Goal: Task Accomplishment & Management: Complete application form

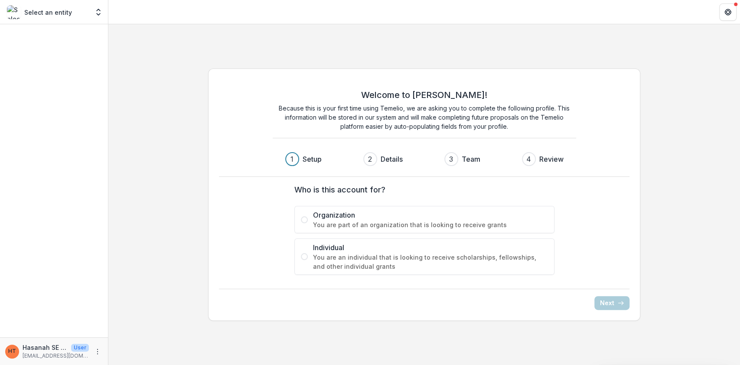
click at [447, 216] on span "Organization" at bounding box center [430, 215] width 235 height 10
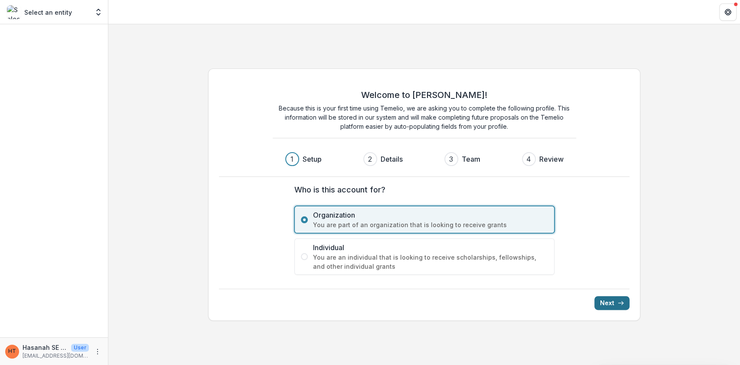
click at [612, 303] on button "Next" at bounding box center [611, 303] width 35 height 14
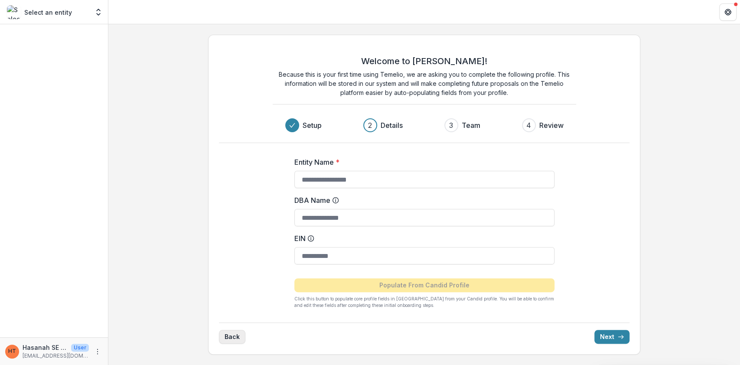
click at [234, 336] on button "Back" at bounding box center [232, 337] width 26 height 14
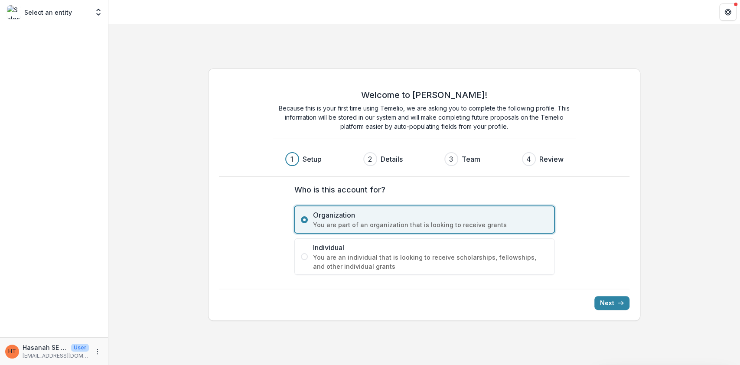
click at [329, 258] on span "You are an individual that is looking to receive scholarships, fellowships, and…" at bounding box center [430, 262] width 235 height 18
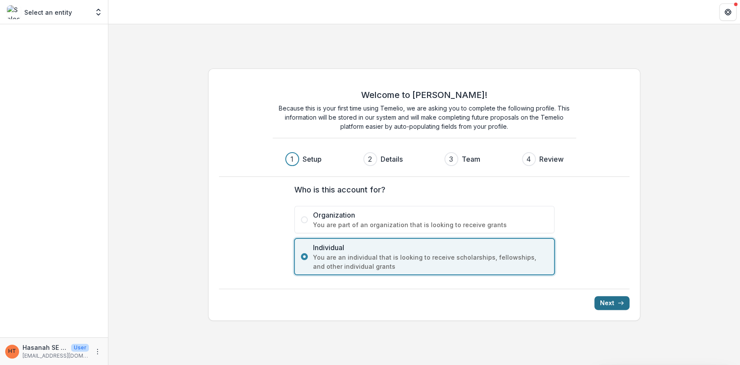
click at [608, 298] on button "Next" at bounding box center [611, 303] width 35 height 14
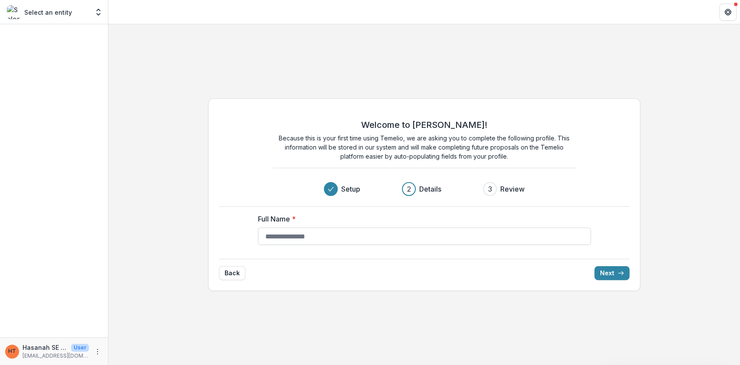
click at [448, 232] on input "Full Name *" at bounding box center [424, 236] width 333 height 17
type input "*"
type input "****"
click at [617, 272] on icon "submit" at bounding box center [620, 273] width 7 height 7
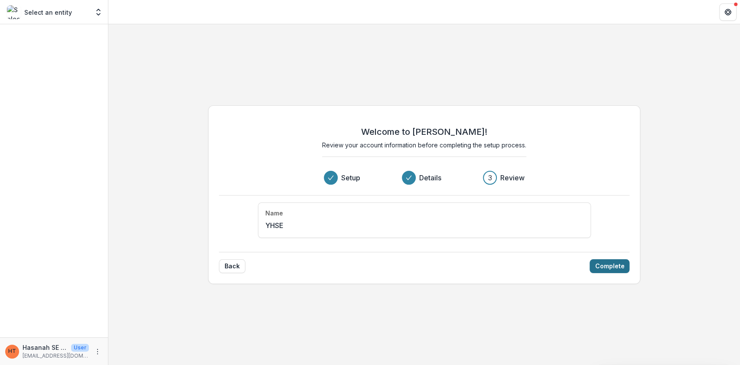
click at [610, 273] on button "Complete" at bounding box center [609, 266] width 40 height 14
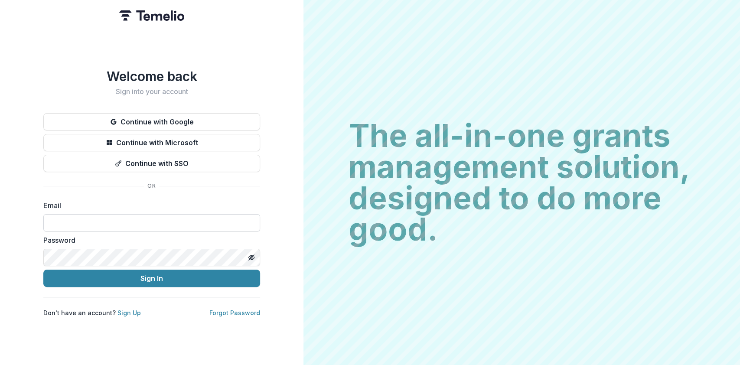
click at [112, 221] on input at bounding box center [151, 222] width 217 height 17
type input "**********"
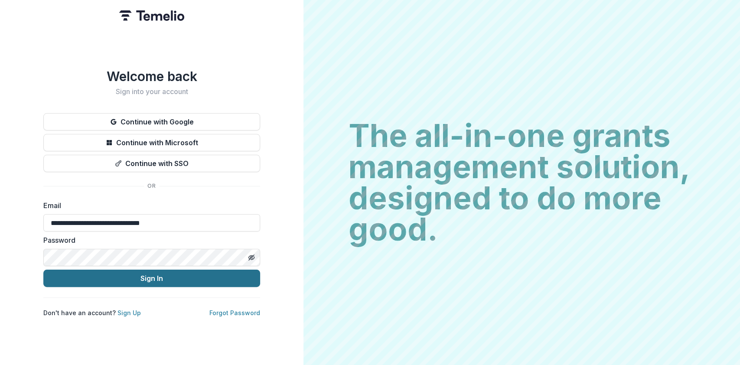
click at [69, 275] on button "Sign In" at bounding box center [151, 278] width 217 height 17
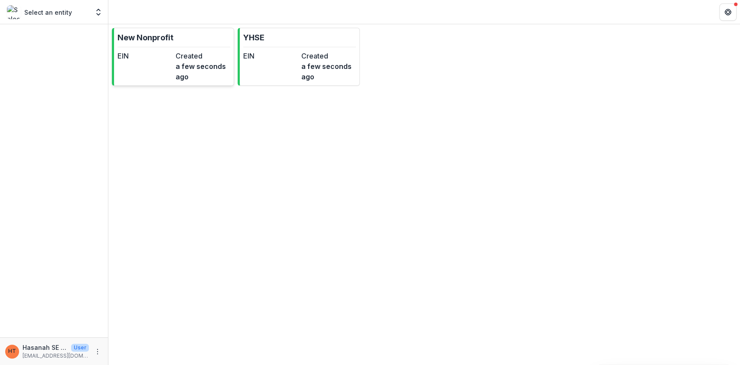
click at [189, 41] on link "New Nonprofit EIN Created a few seconds ago" at bounding box center [173, 57] width 122 height 58
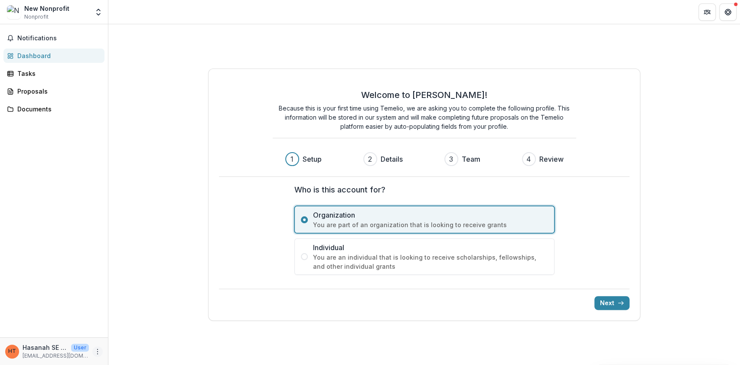
click at [98, 352] on icon "More" at bounding box center [97, 351] width 7 height 7
click at [135, 328] on link "Settings" at bounding box center [154, 333] width 93 height 14
click at [99, 353] on icon "More" at bounding box center [97, 351] width 7 height 7
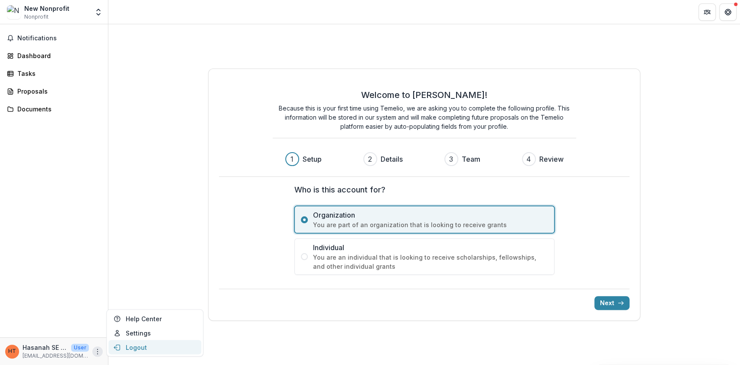
click at [127, 342] on button "Logout" at bounding box center [154, 347] width 93 height 14
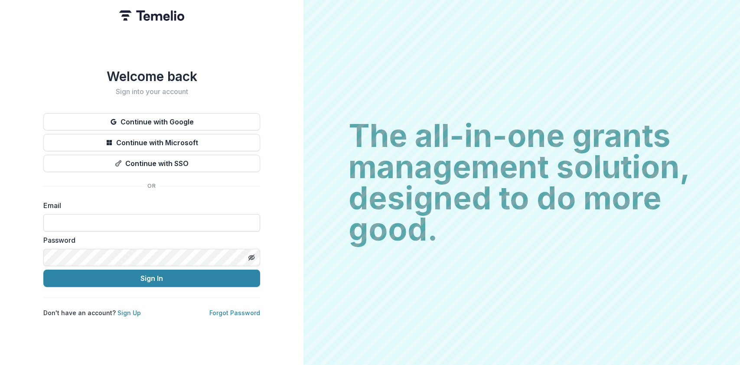
click at [115, 218] on input at bounding box center [151, 222] width 217 height 17
type input "**********"
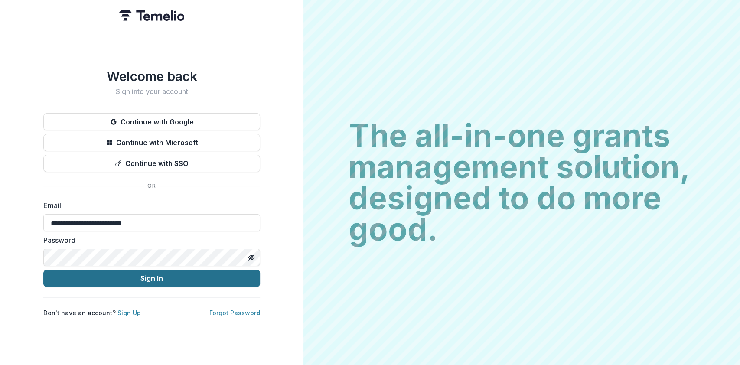
click at [43, 270] on button "Sign In" at bounding box center [151, 278] width 217 height 17
